Goal: Browse casually

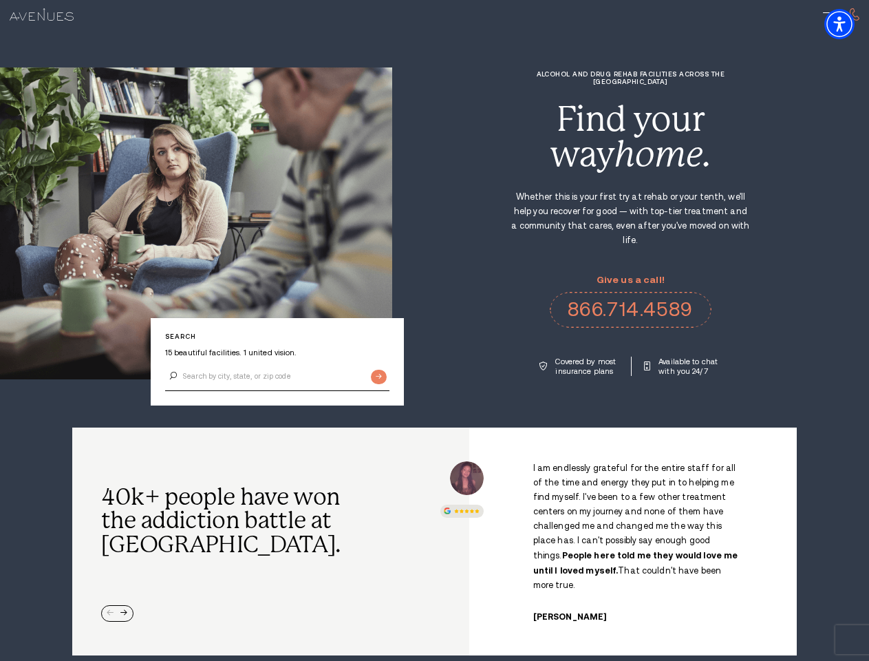
click at [434, 330] on div "Alcohol and Drug Rehab Facilities across the [GEOGRAPHIC_DATA] Find your way ho…" at bounding box center [630, 223] width 477 height 306
click at [851, 24] on img "Accessibility Menu" at bounding box center [839, 24] width 30 height 30
